Goal: Task Accomplishment & Management: Complete application form

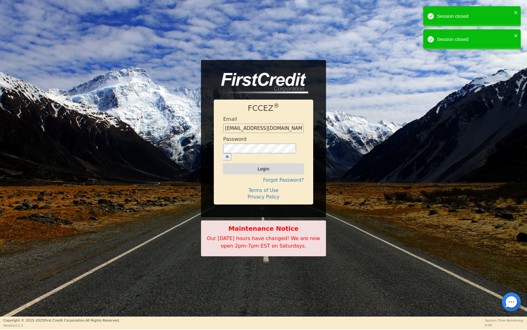
click at [265, 168] on button "Login" at bounding box center [263, 169] width 81 height 11
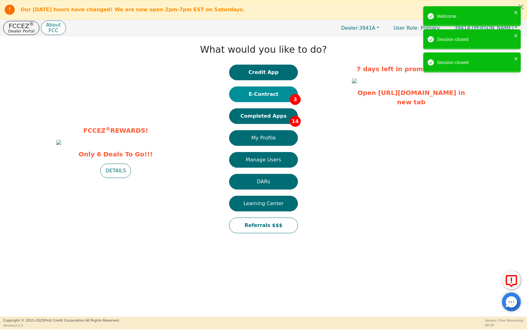
click at [259, 94] on button "E-Contract 3" at bounding box center [263, 95] width 69 height 16
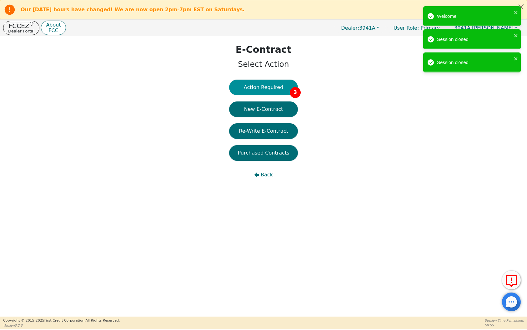
click at [260, 85] on button "Action Required 3" at bounding box center [263, 88] width 69 height 16
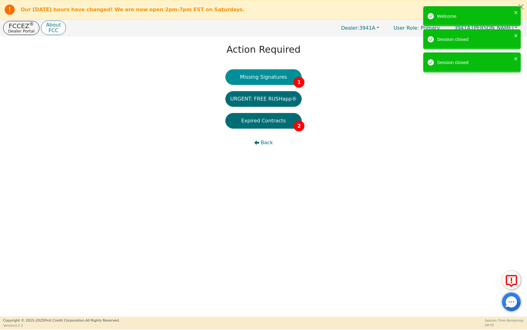
click at [261, 76] on button "Missing Signatures 1" at bounding box center [263, 77] width 77 height 16
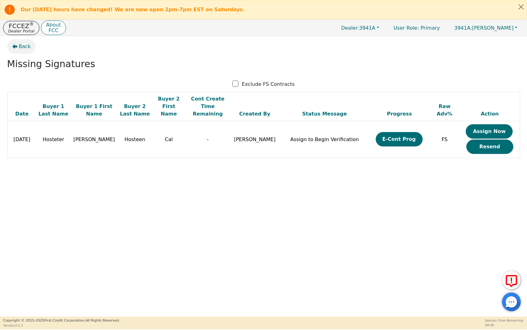
click at [21, 45] on span "Back" at bounding box center [25, 47] width 12 height 8
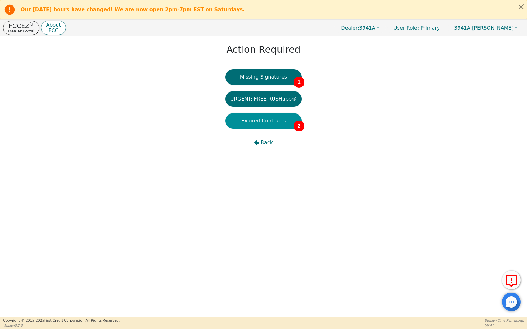
click at [258, 122] on button "Expired Contracts 2" at bounding box center [263, 121] width 77 height 16
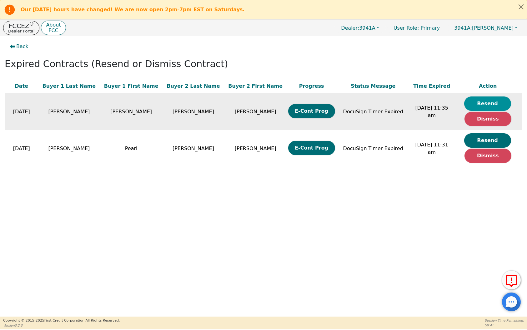
click at [481, 102] on button "Resend" at bounding box center [487, 104] width 47 height 14
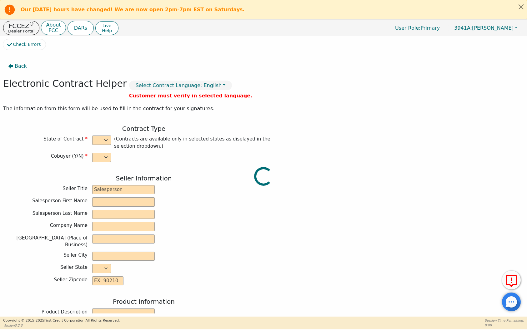
select select "y"
type input "Finance Manager"
type input "Ashley"
type input "Kovara"
type input "SOUTH MOUNTAIN DBA AZ DIST"
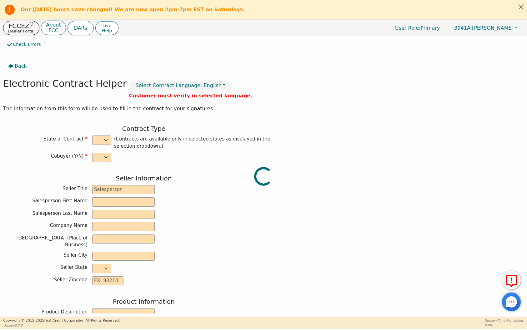
type input "125 W GEMINI DR SUITE E-2"
type input "TEMPE"
select select "AZ"
type input "85283"
type input "Rainbow"
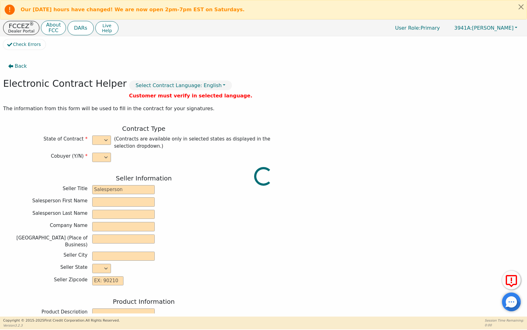
type input "SRX"
type input "22794130"
type input "Leonard"
type input "patterson"
type input "feepatt1@aol.com"
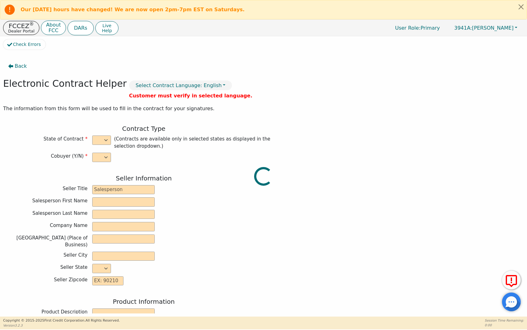
type input "feepatt1@aol.com"
type input "Felicia"
type input "McMullen"
type input "feepatti@aol.com"
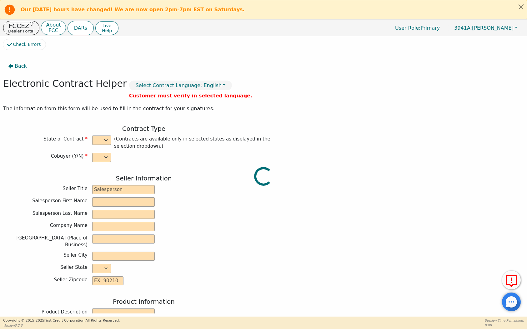
type input "3107 e ridgewood ln"
type input "gilbert"
type input "maricopa"
select select "AZ"
type input "85298"
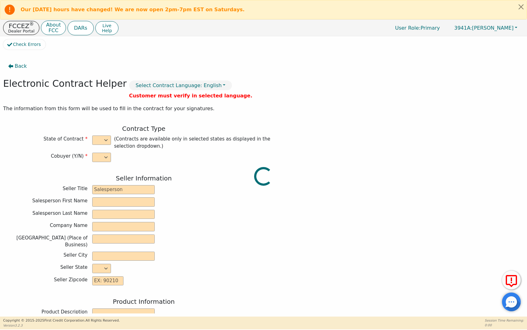
type input "2025-09-24"
type input "21.98"
type input "2025-10-23"
type input "36"
type input "0"
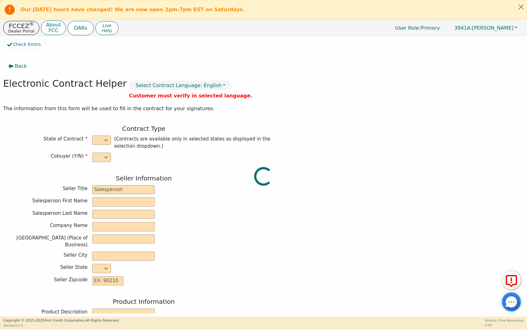
type input "3775.00"
type input "8.60"
type input "324.65"
checkbox input "true"
type input "0.00"
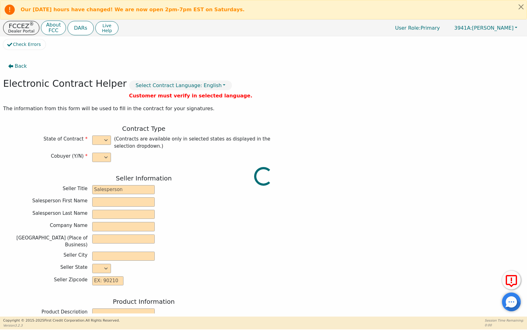
type input "0.00"
type input "4099.65"
type input "5635.08"
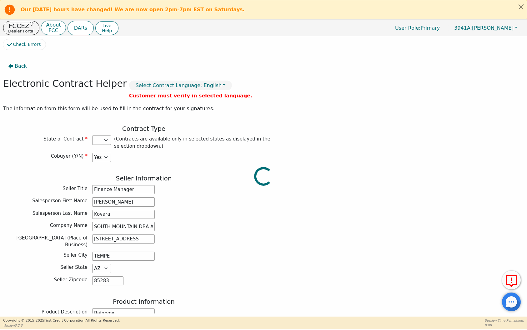
select select "AZ"
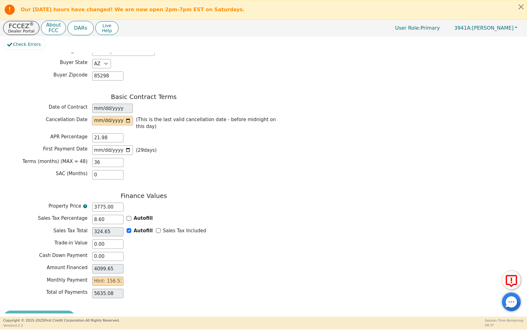
click at [128, 116] on input "date" at bounding box center [112, 120] width 41 height 9
type input "2025-09-27"
click at [122, 277] on input "text" at bounding box center [107, 281] width 31 height 9
type input "156.53"
click at [40, 311] on button "Review & Begin Contract" at bounding box center [39, 318] width 72 height 14
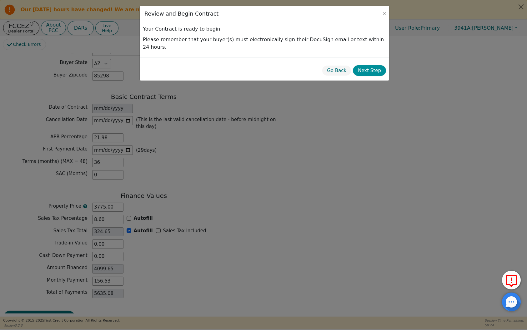
click at [374, 65] on button "Next Step" at bounding box center [369, 70] width 33 height 11
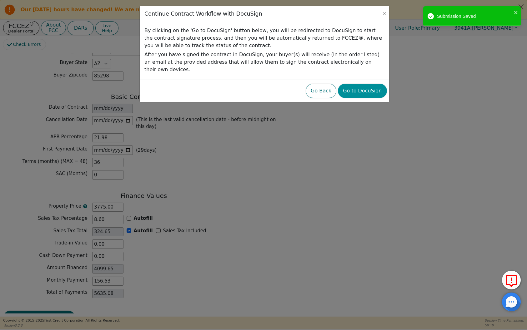
click at [368, 84] on button "Go to DocuSign" at bounding box center [362, 91] width 49 height 14
